Goal: Information Seeking & Learning: Learn about a topic

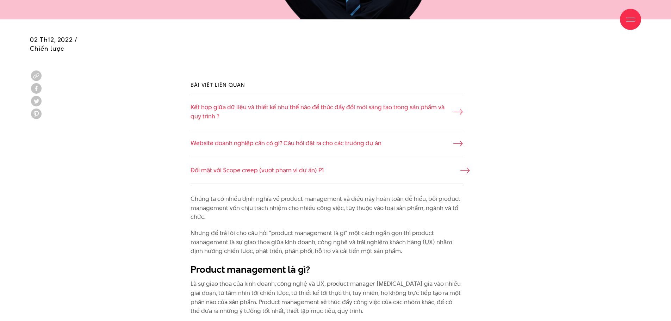
scroll to position [493, 0]
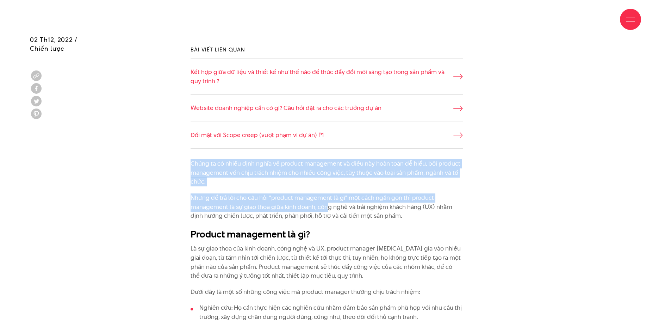
drag, startPoint x: 238, startPoint y: 185, endPoint x: 341, endPoint y: 208, distance: 105.9
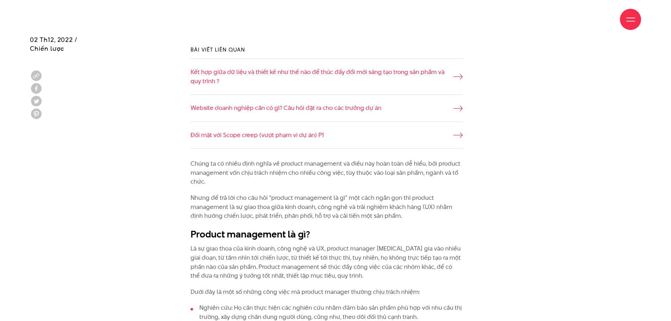
click at [359, 207] on p "Nhưng để trả lời cho câu hỏi “product management là gì” một cách ngắn gọn thì p…" at bounding box center [327, 207] width 272 height 27
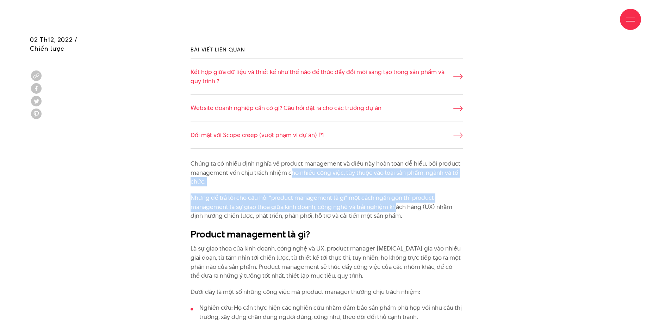
drag, startPoint x: 394, startPoint y: 209, endPoint x: 283, endPoint y: 168, distance: 118.2
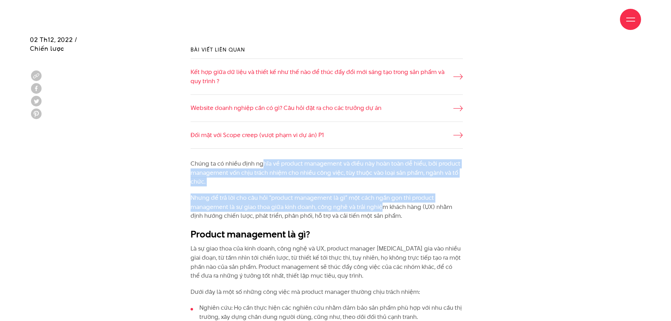
drag, startPoint x: 264, startPoint y: 166, endPoint x: 390, endPoint y: 207, distance: 132.6
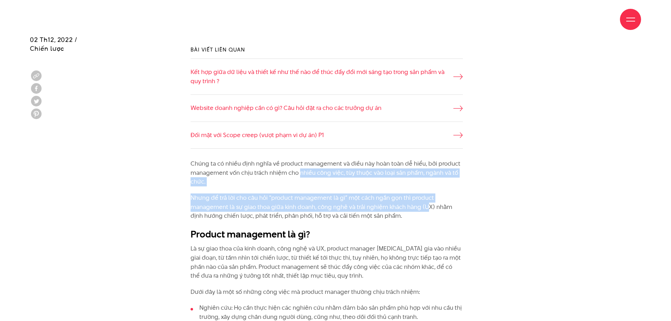
drag, startPoint x: 427, startPoint y: 207, endPoint x: 279, endPoint y: 165, distance: 153.4
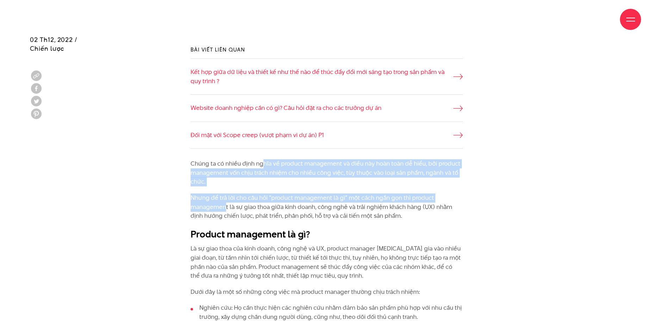
drag, startPoint x: 244, startPoint y: 184, endPoint x: 238, endPoint y: 208, distance: 24.1
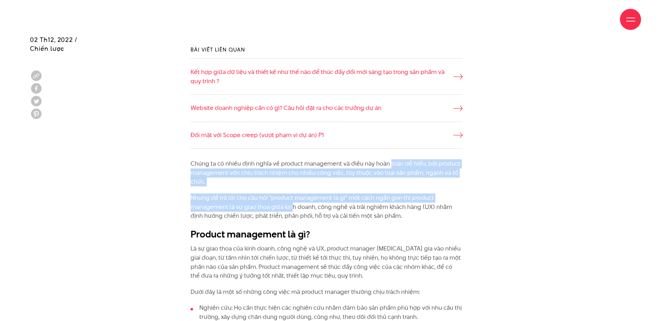
drag, startPoint x: 297, startPoint y: 208, endPoint x: 388, endPoint y: 163, distance: 101.8
drag, startPoint x: 299, startPoint y: 182, endPoint x: 253, endPoint y: 203, distance: 51.1
drag, startPoint x: 281, startPoint y: 205, endPoint x: 395, endPoint y: 160, distance: 122.2
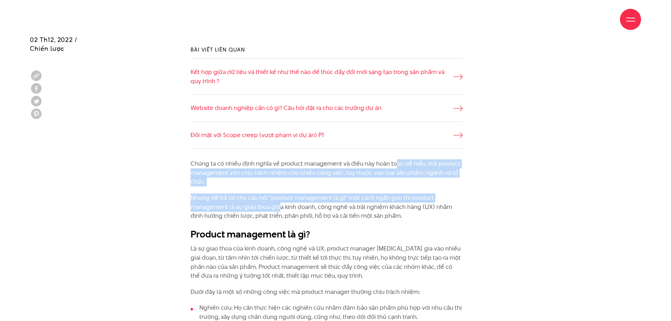
drag, startPoint x: 305, startPoint y: 186, endPoint x: 256, endPoint y: 210, distance: 54.2
drag, startPoint x: 299, startPoint y: 208, endPoint x: 387, endPoint y: 160, distance: 100.8
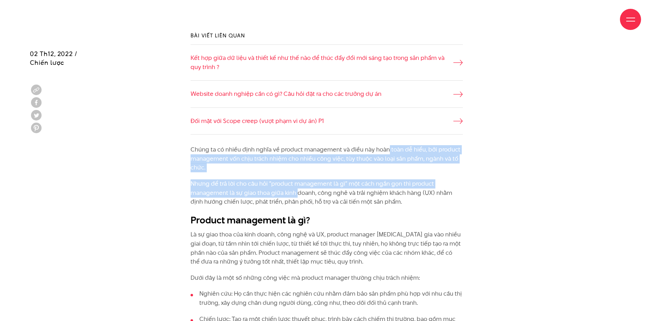
scroll to position [522, 0]
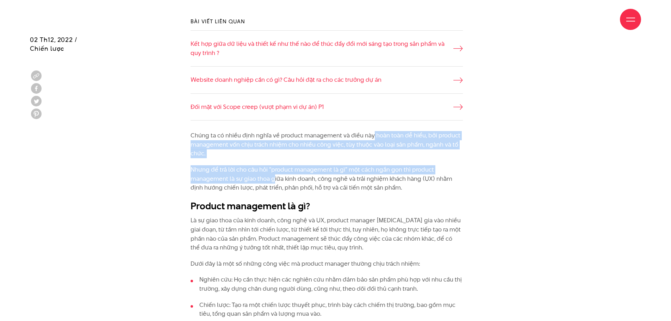
drag, startPoint x: 371, startPoint y: 135, endPoint x: 273, endPoint y: 180, distance: 108.2
drag, startPoint x: 287, startPoint y: 181, endPoint x: 381, endPoint y: 139, distance: 102.9
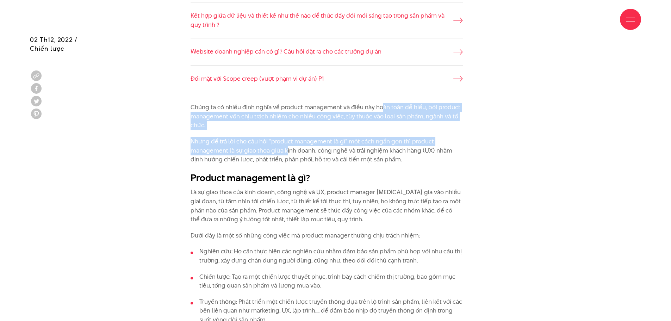
scroll to position [564, 0]
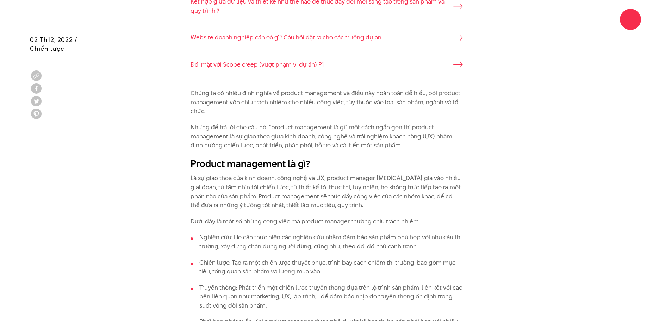
click at [302, 137] on p "Nhưng để trả lời cho câu hỏi “product management là gì” một cách ngắn gọn thì p…" at bounding box center [327, 136] width 272 height 27
drag, startPoint x: 325, startPoint y: 130, endPoint x: 413, endPoint y: 87, distance: 98.1
click at [366, 96] on p "Chúng ta có nhiều định nghĩa về product management và điều này hoàn toàn dễ hiể…" at bounding box center [327, 102] width 272 height 27
click at [373, 94] on p "Chúng ta có nhiều định nghĩa về product management và điều này hoàn toàn dễ hiể…" at bounding box center [327, 102] width 272 height 27
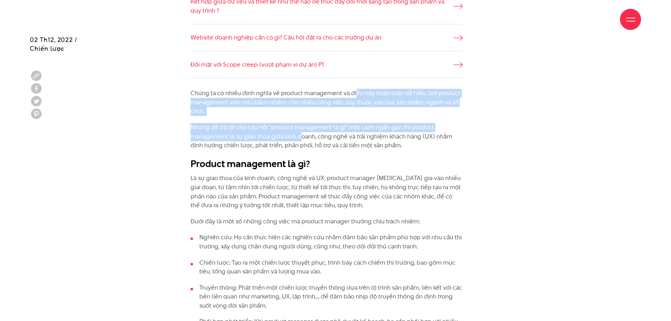
drag, startPoint x: 354, startPoint y: 94, endPoint x: 296, endPoint y: 134, distance: 70.9
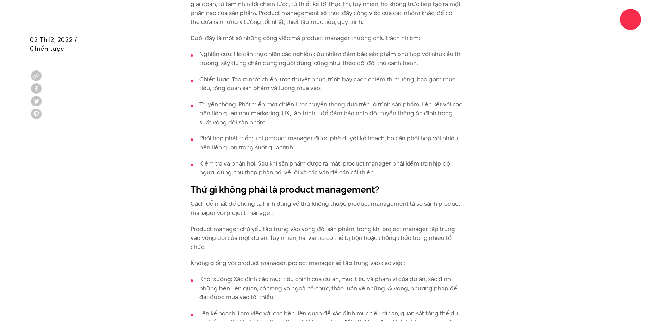
scroll to position [761, 0]
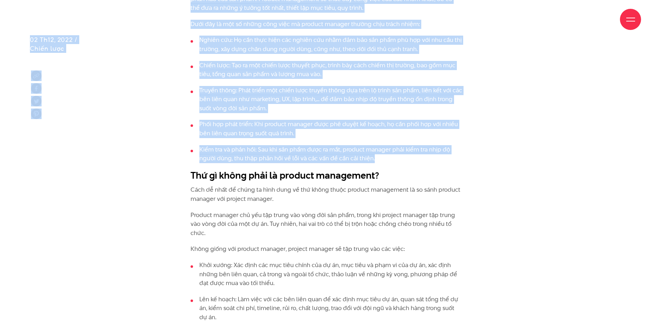
drag, startPoint x: 185, startPoint y: 17, endPoint x: 382, endPoint y: 162, distance: 245.2
click at [383, 162] on li "Kiểm tra và phản hồi: Sau khi sản phẩm được ra mắt, product manager phải kiểm t…" at bounding box center [327, 154] width 272 height 18
click at [366, 151] on li "Kiểm tra và phản hồi: Sau khi sản phẩm được ra mắt, product manager phải kiểm t…" at bounding box center [327, 154] width 272 height 18
drag, startPoint x: 378, startPoint y: 154, endPoint x: 187, endPoint y: 25, distance: 230.2
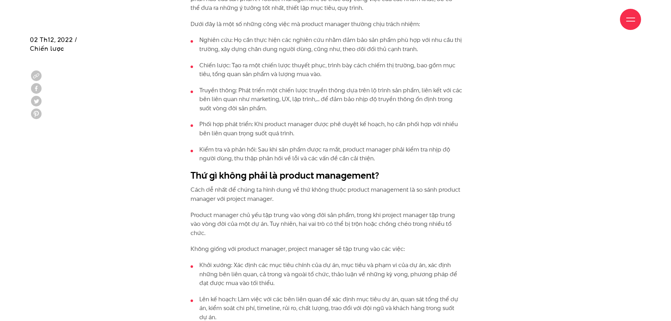
click at [191, 29] on div "Giới thiệu Dự án Dịch vụ Góc nhìn Liên hệ" at bounding box center [336, 19] width 612 height 39
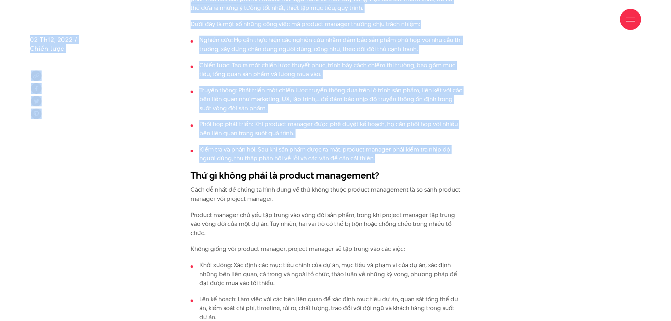
drag, startPoint x: 190, startPoint y: 24, endPoint x: 401, endPoint y: 156, distance: 249.1
click at [401, 155] on li "Kiểm tra và phản hồi: Sau khi sản phẩm được ra mắt, product manager phải kiểm t…" at bounding box center [327, 154] width 272 height 18
drag, startPoint x: 373, startPoint y: 148, endPoint x: 193, endPoint y: 26, distance: 217.1
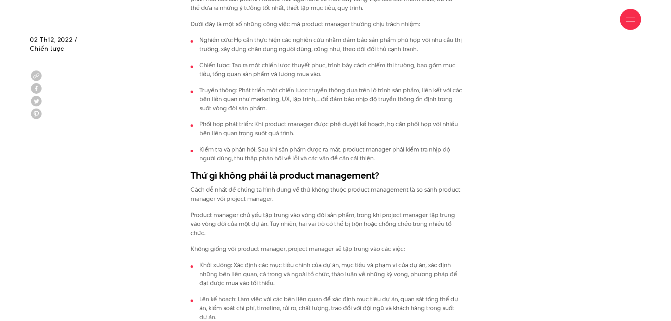
click at [193, 26] on div "Giới thiệu Dự án Dịch vụ Góc nhìn Liên hệ" at bounding box center [336, 19] width 612 height 39
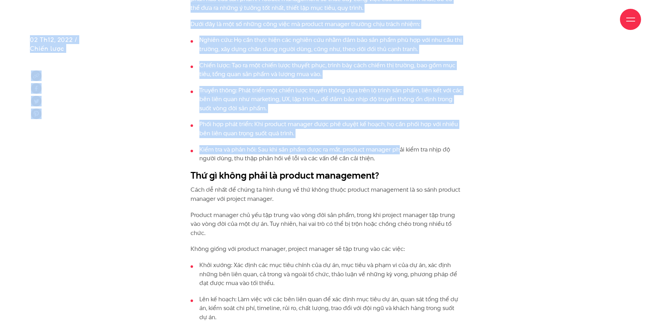
drag, startPoint x: 191, startPoint y: 22, endPoint x: 398, endPoint y: 149, distance: 242.8
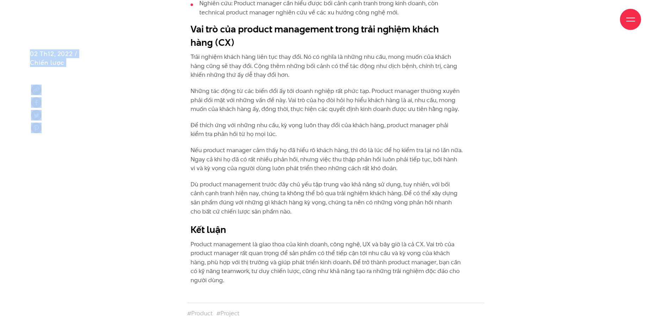
scroll to position [1466, 0]
